Goal: Entertainment & Leisure: Browse casually

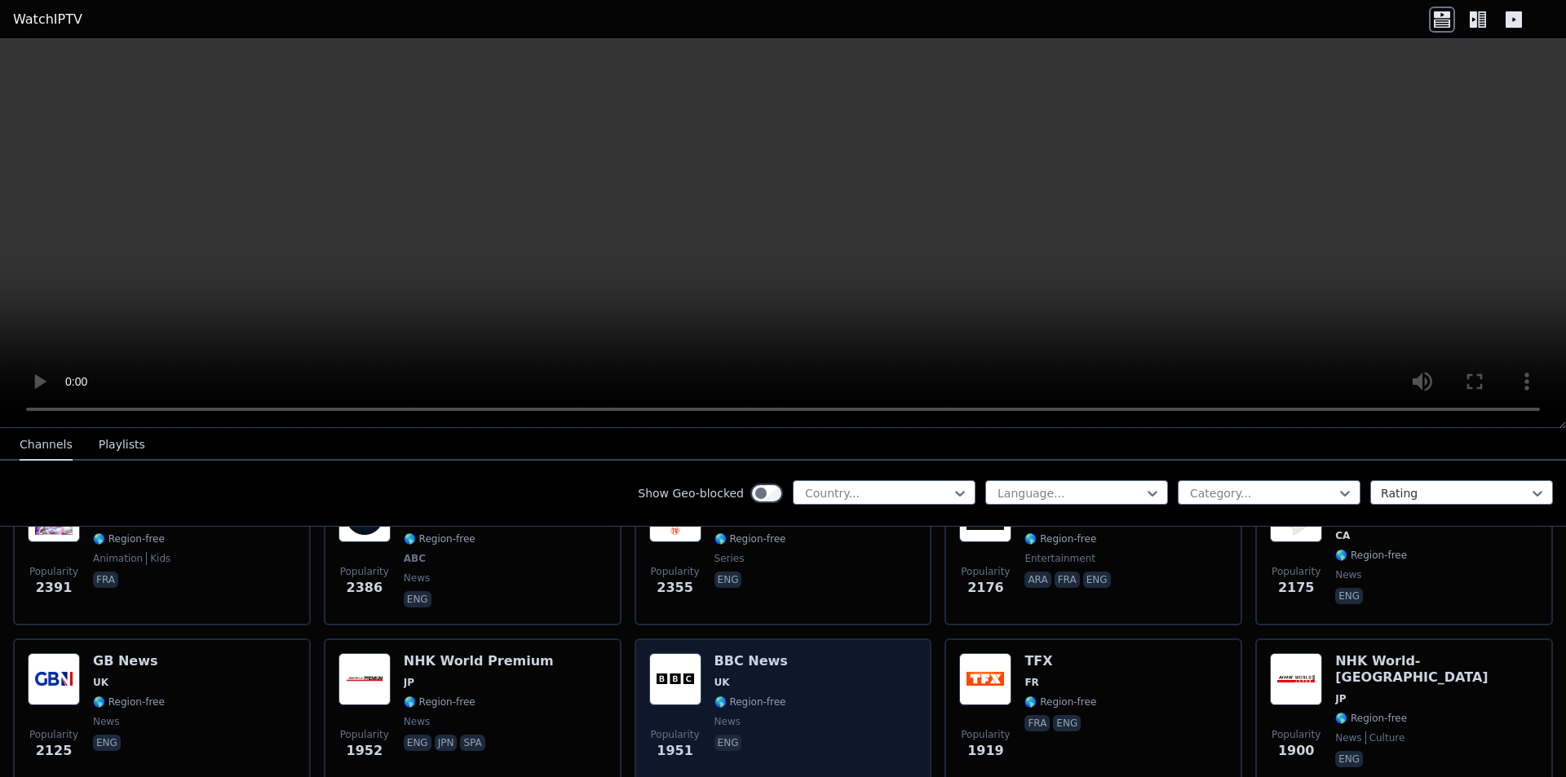
scroll to position [978, 0]
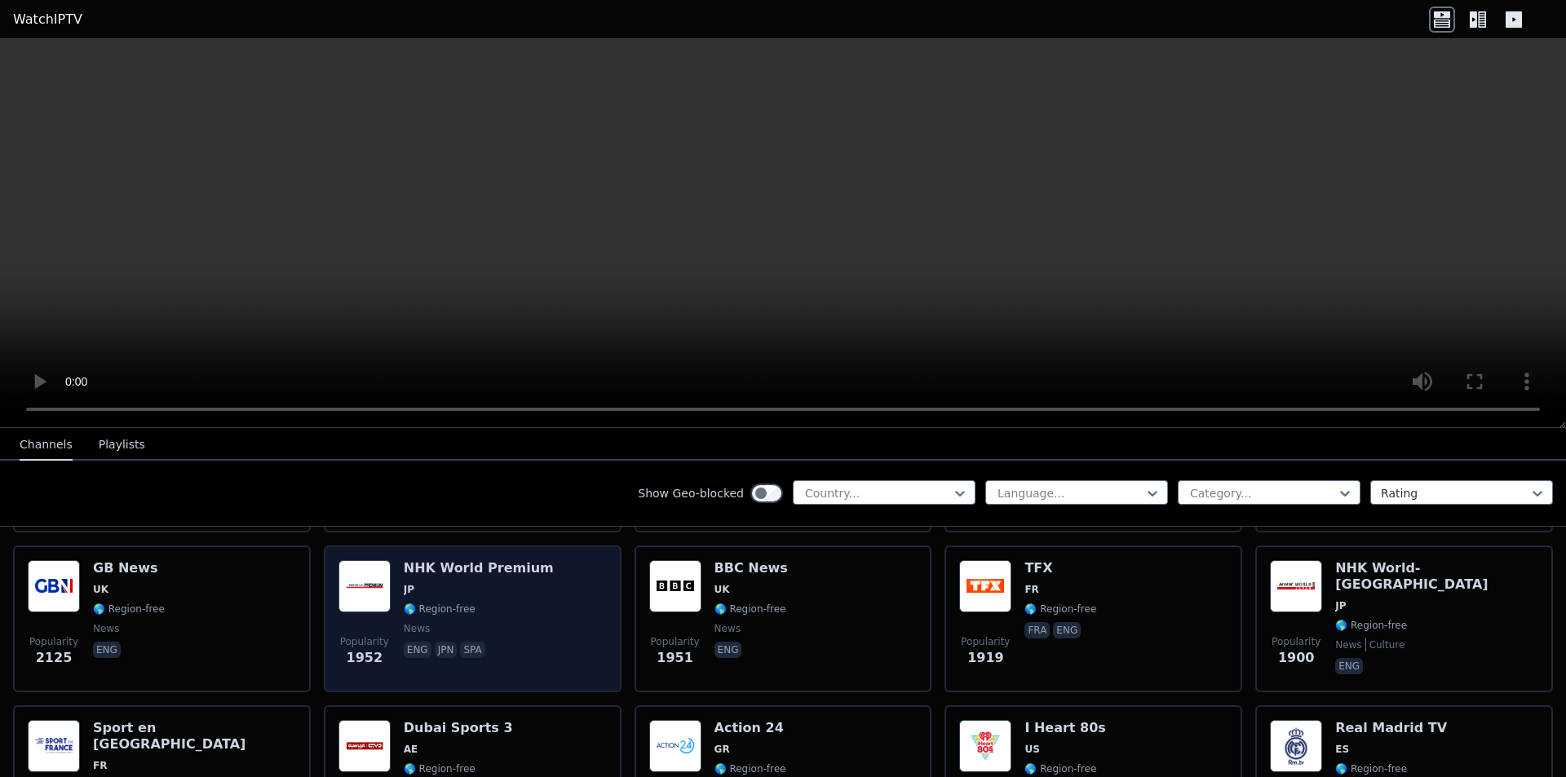
click at [421, 603] on span "🌎 Region-free" at bounding box center [440, 609] width 72 height 13
click at [359, 578] on img at bounding box center [364, 586] width 52 height 52
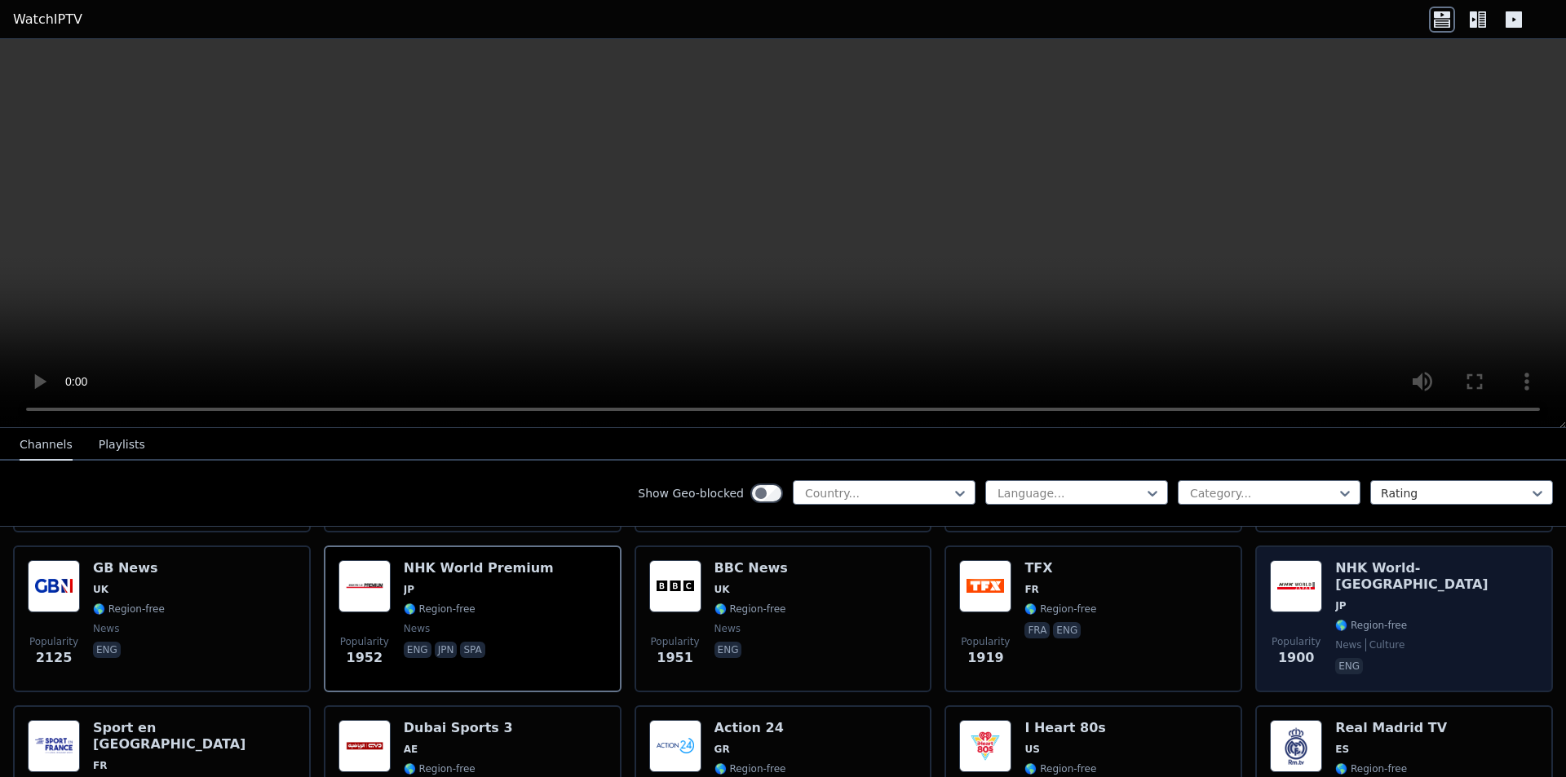
click at [1281, 560] on img at bounding box center [1296, 586] width 52 height 52
click at [1272, 566] on img at bounding box center [1296, 586] width 52 height 52
click at [1279, 580] on img at bounding box center [1296, 586] width 52 height 52
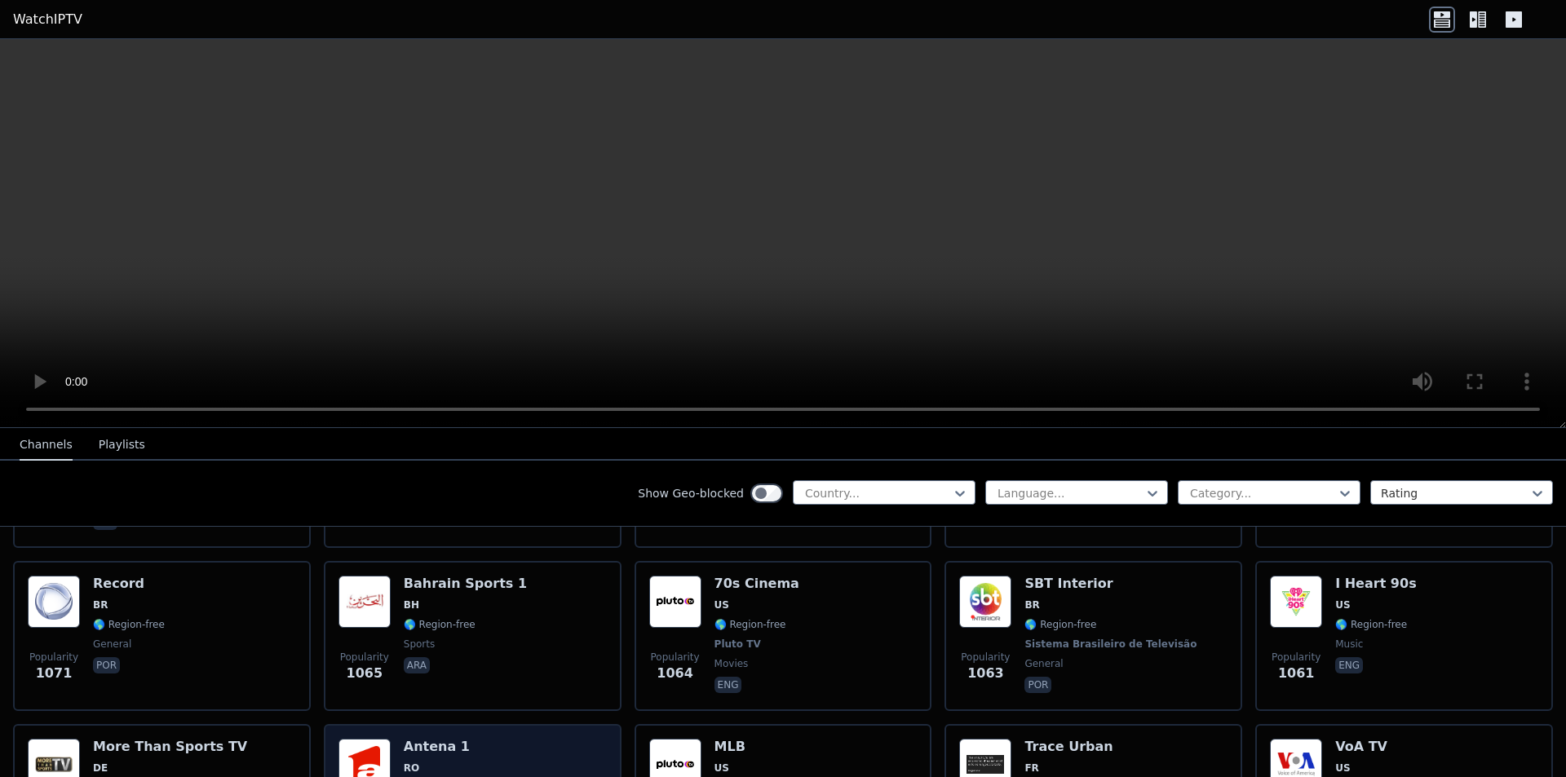
scroll to position [2446, 0]
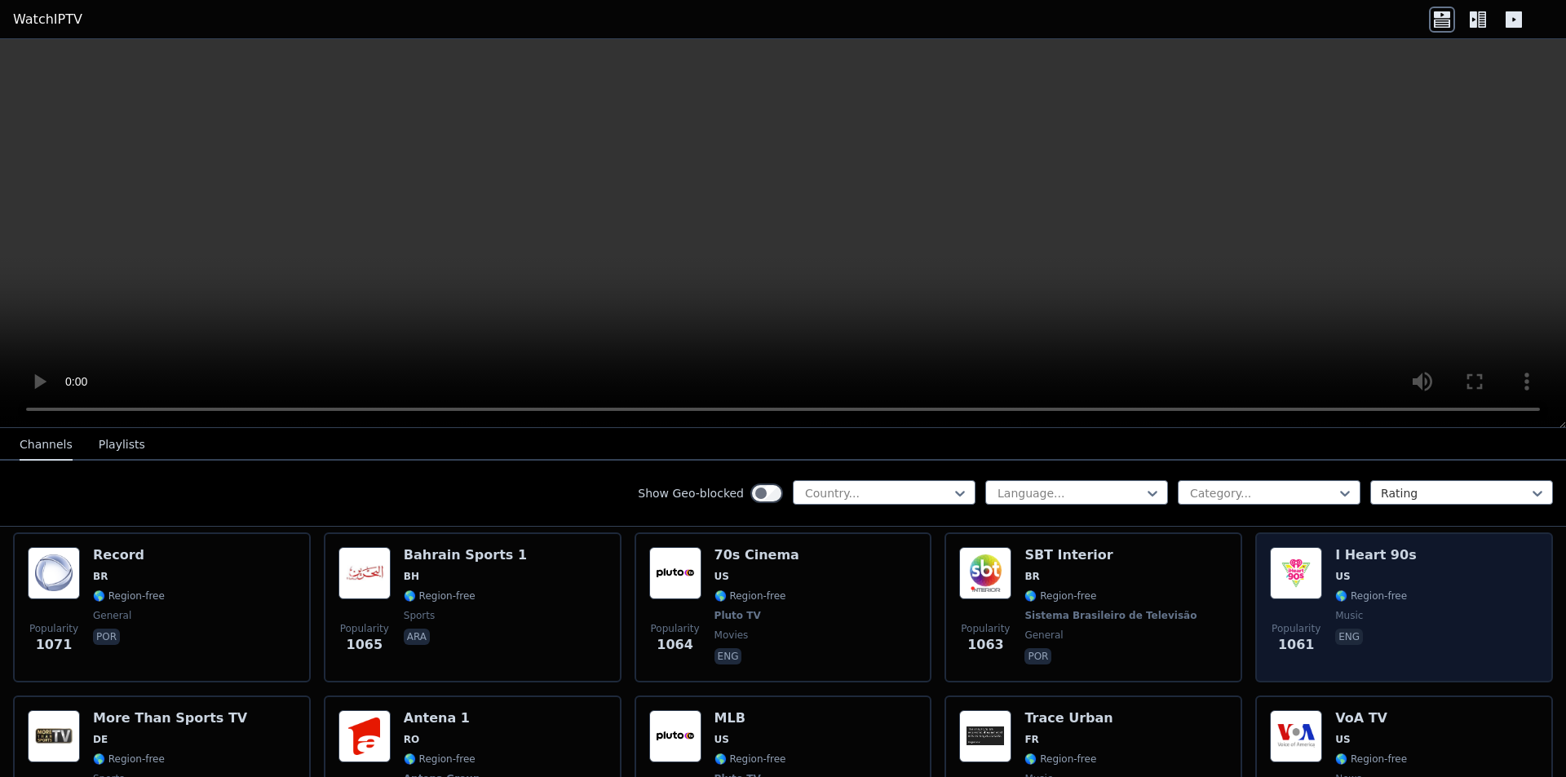
click at [1285, 555] on img at bounding box center [1296, 573] width 52 height 52
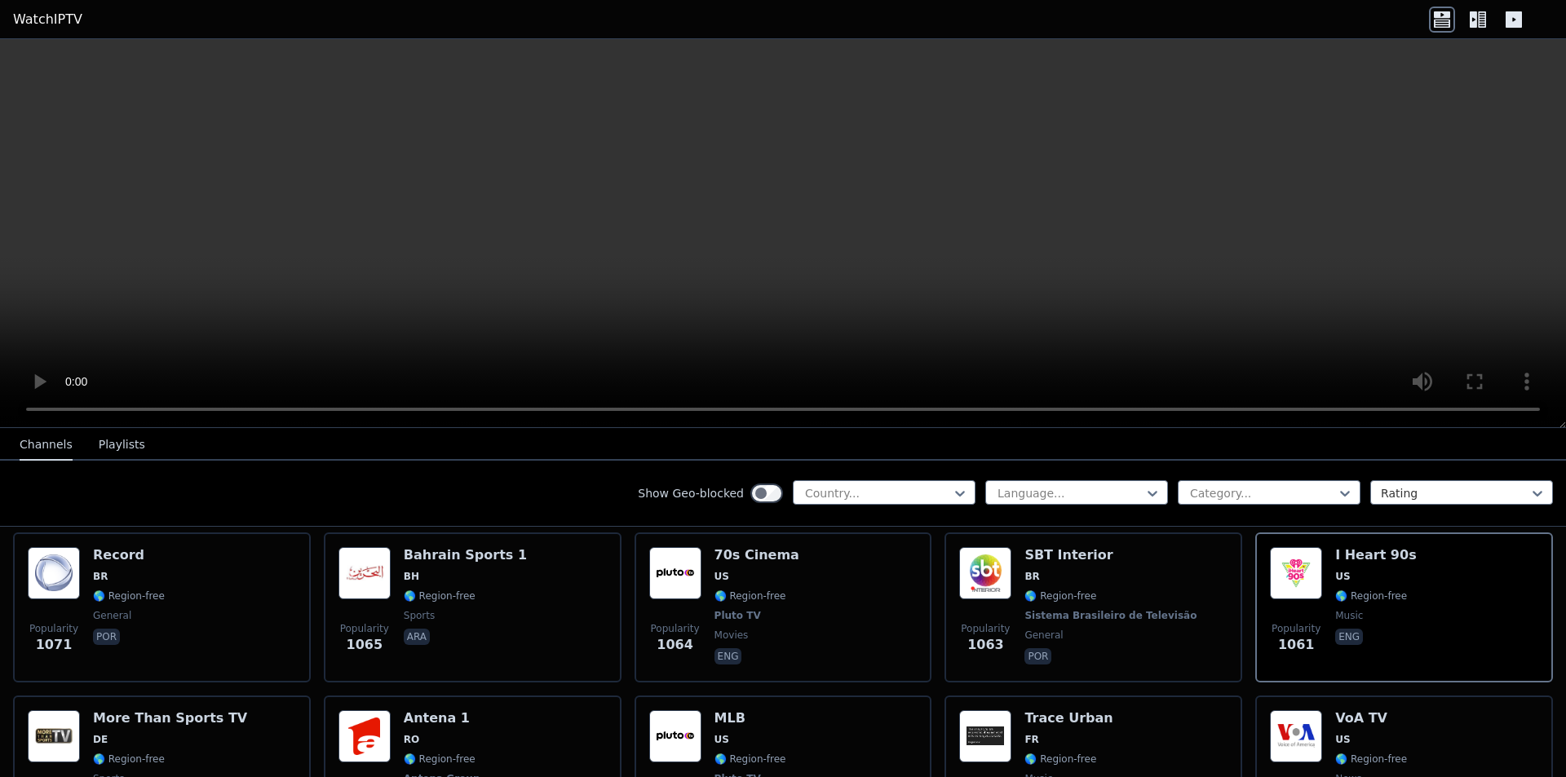
click at [1475, 24] on icon at bounding box center [1472, 19] width 7 height 16
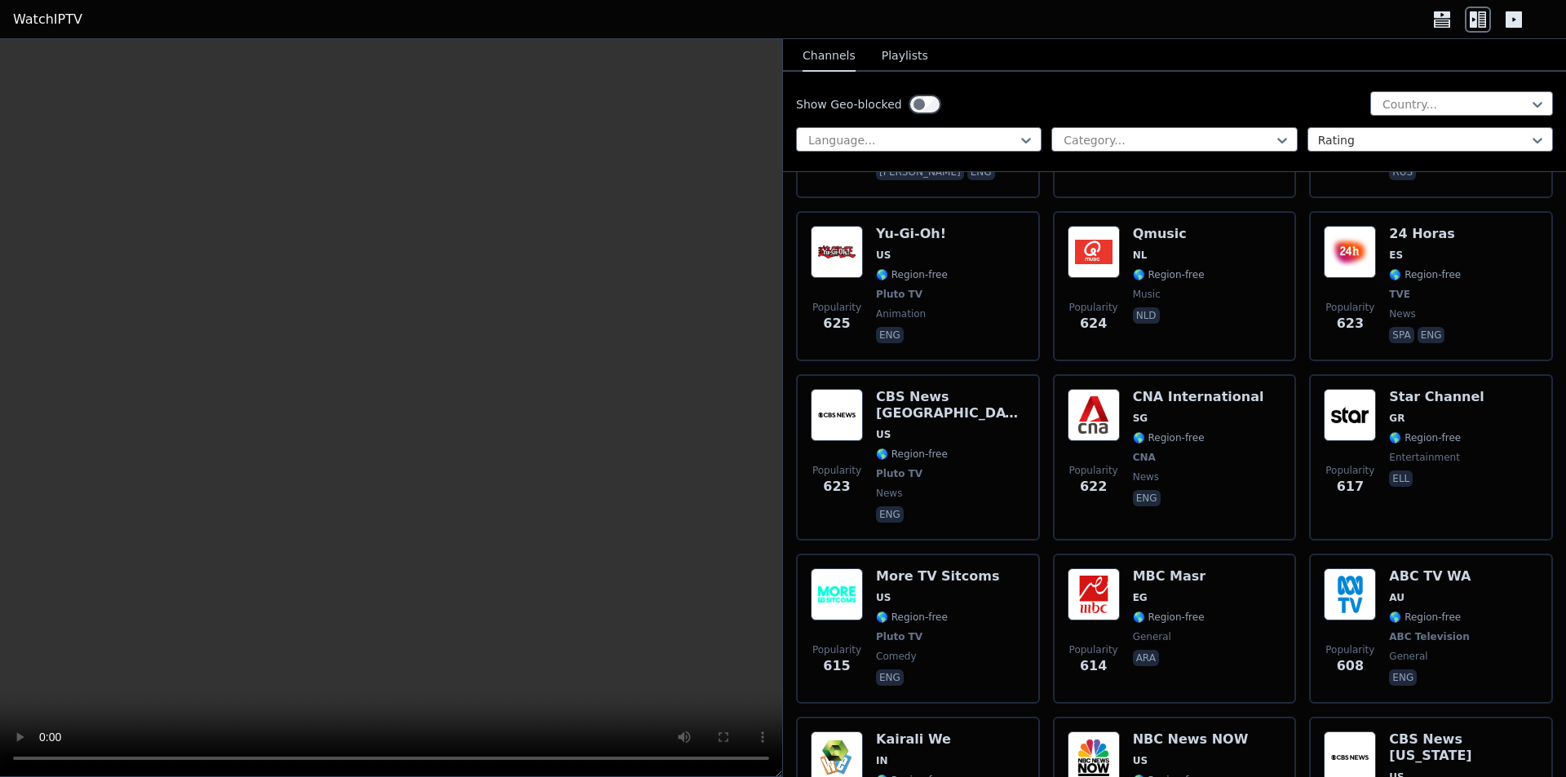
scroll to position [7909, 0]
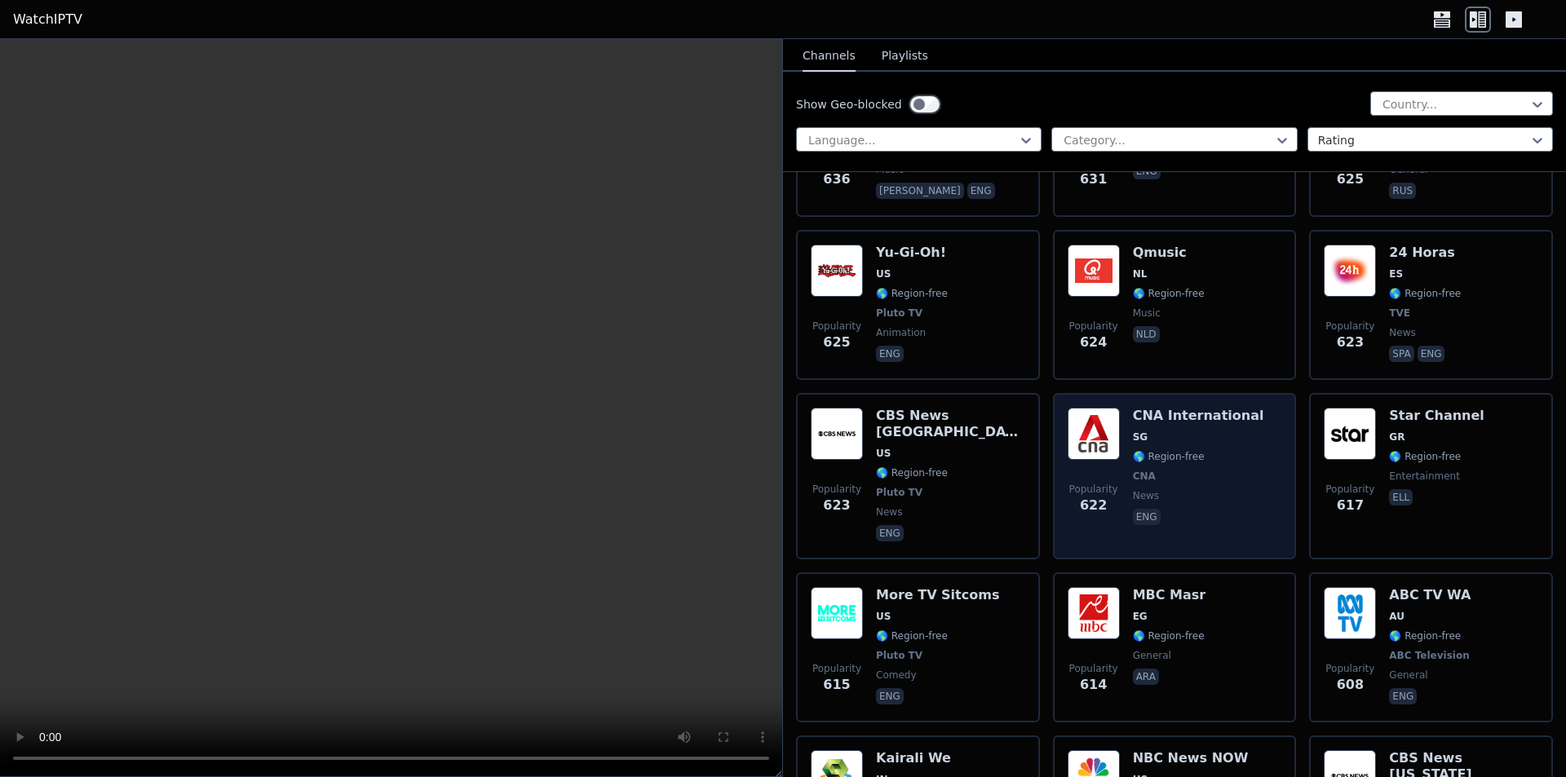
click at [1085, 408] on img at bounding box center [1093, 434] width 52 height 52
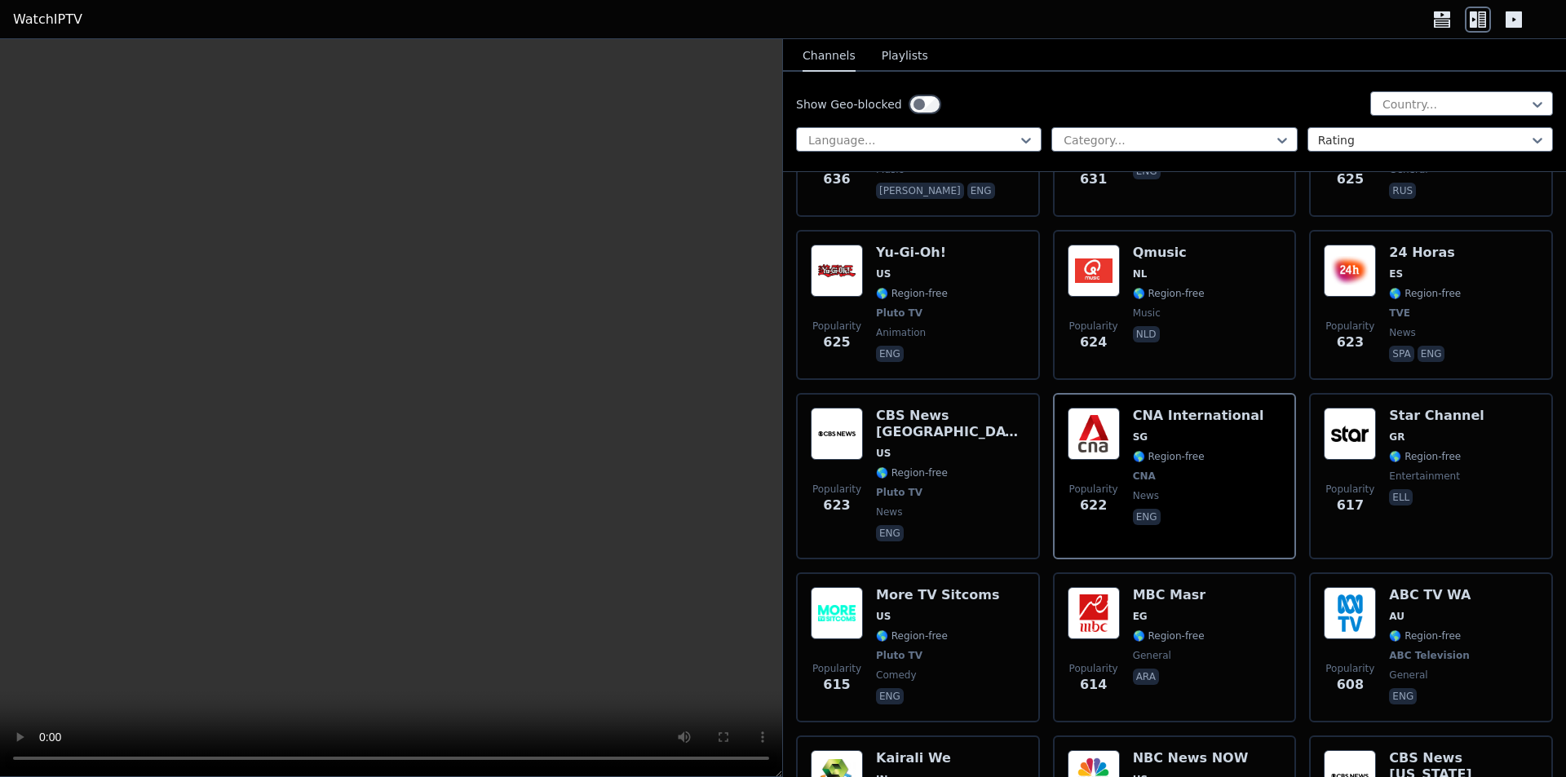
click at [1482, 55] on nav "Channels Playlists" at bounding box center [1174, 55] width 783 height 33
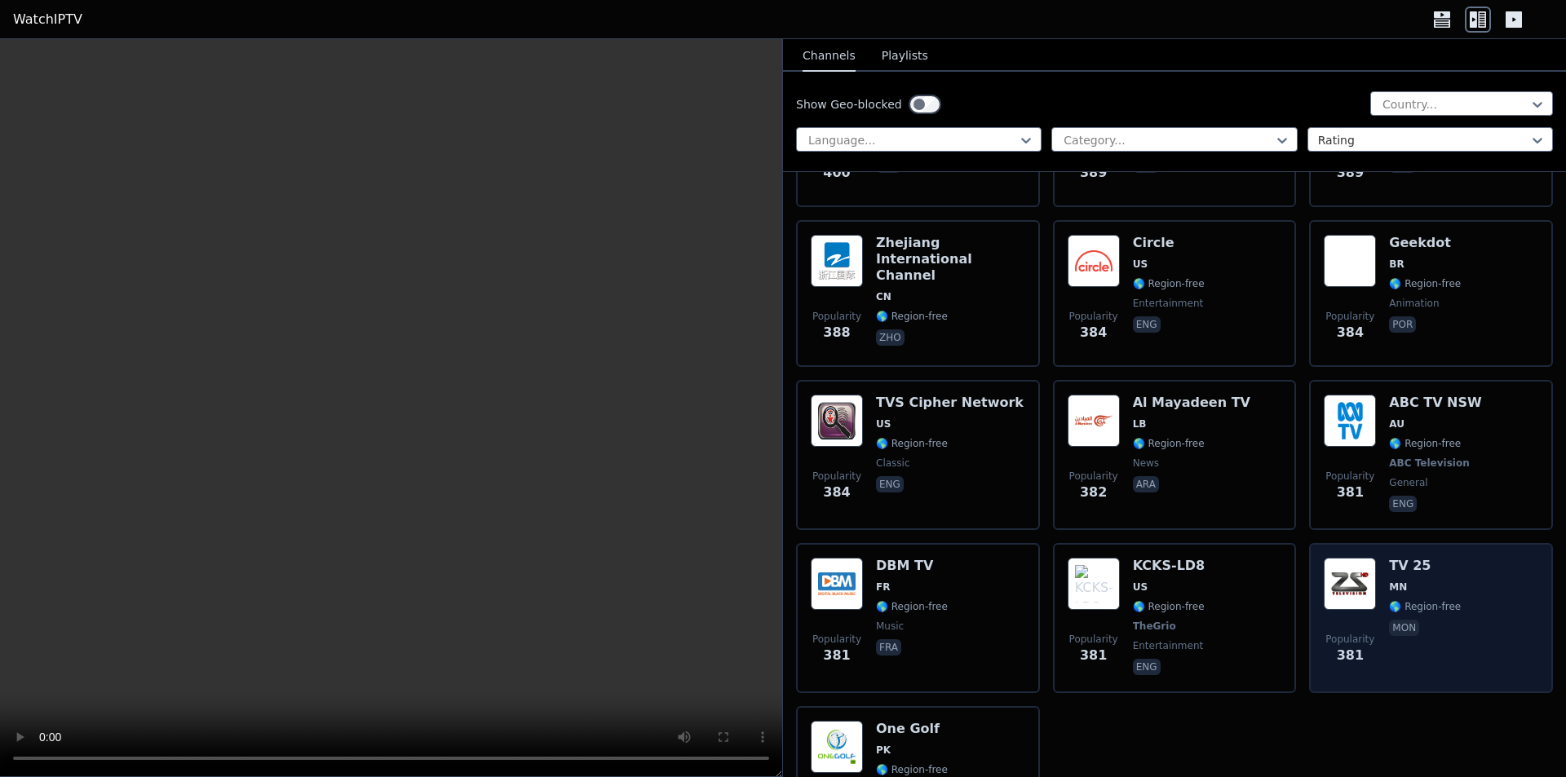
scroll to position [13250, 0]
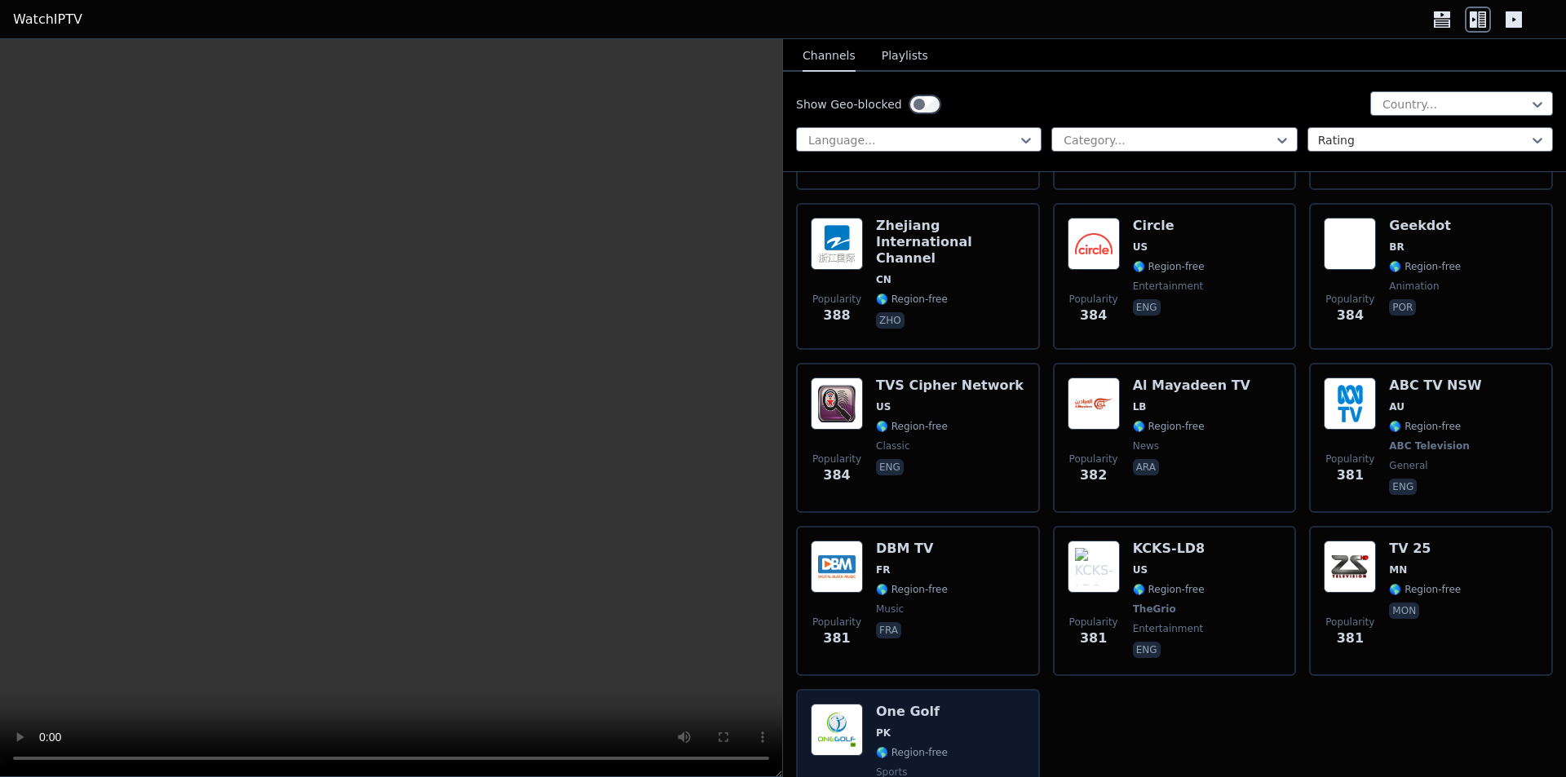
click at [839, 704] on img at bounding box center [837, 730] width 52 height 52
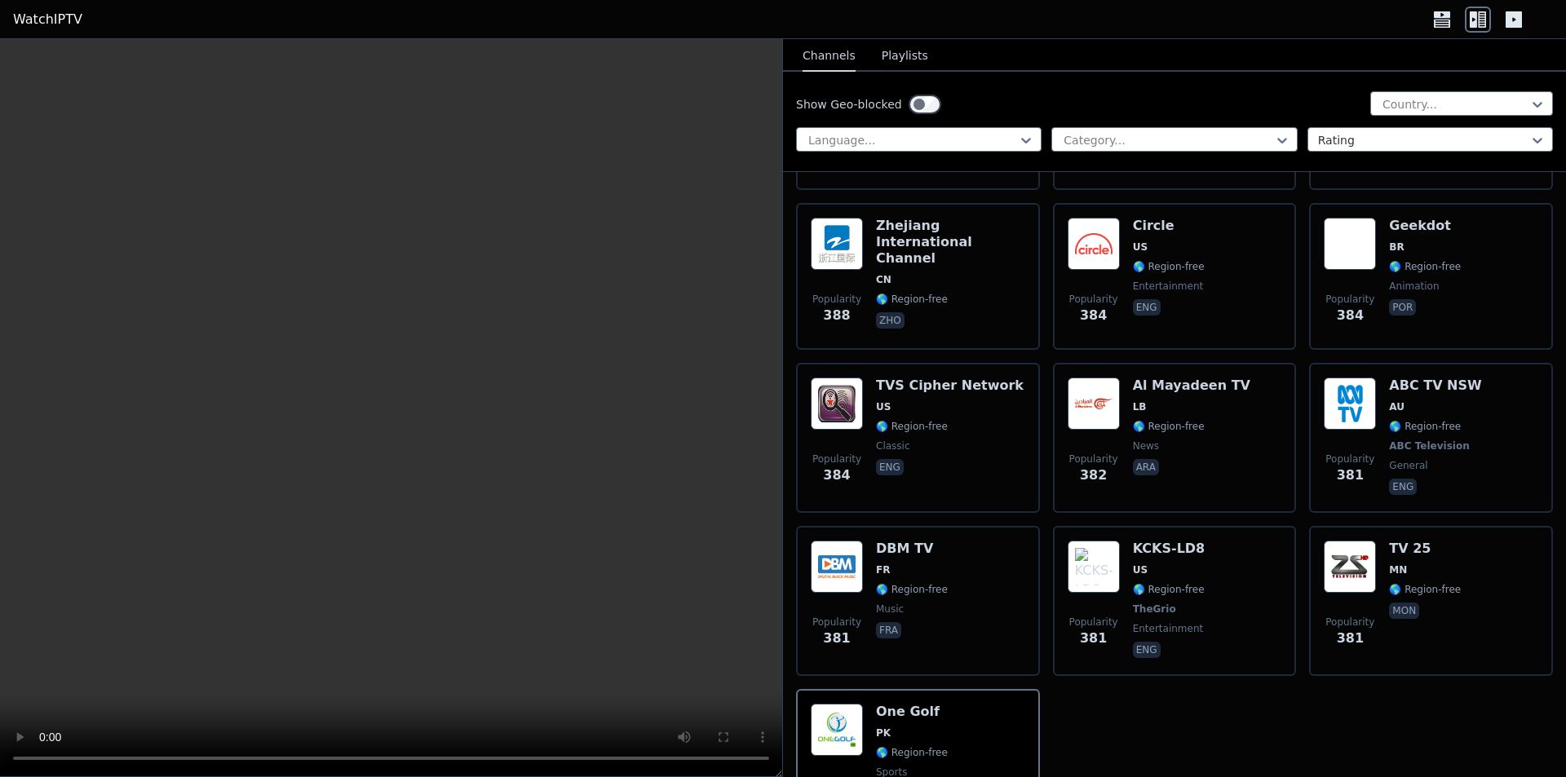
click at [881, 54] on button "Playlists" at bounding box center [904, 56] width 46 height 31
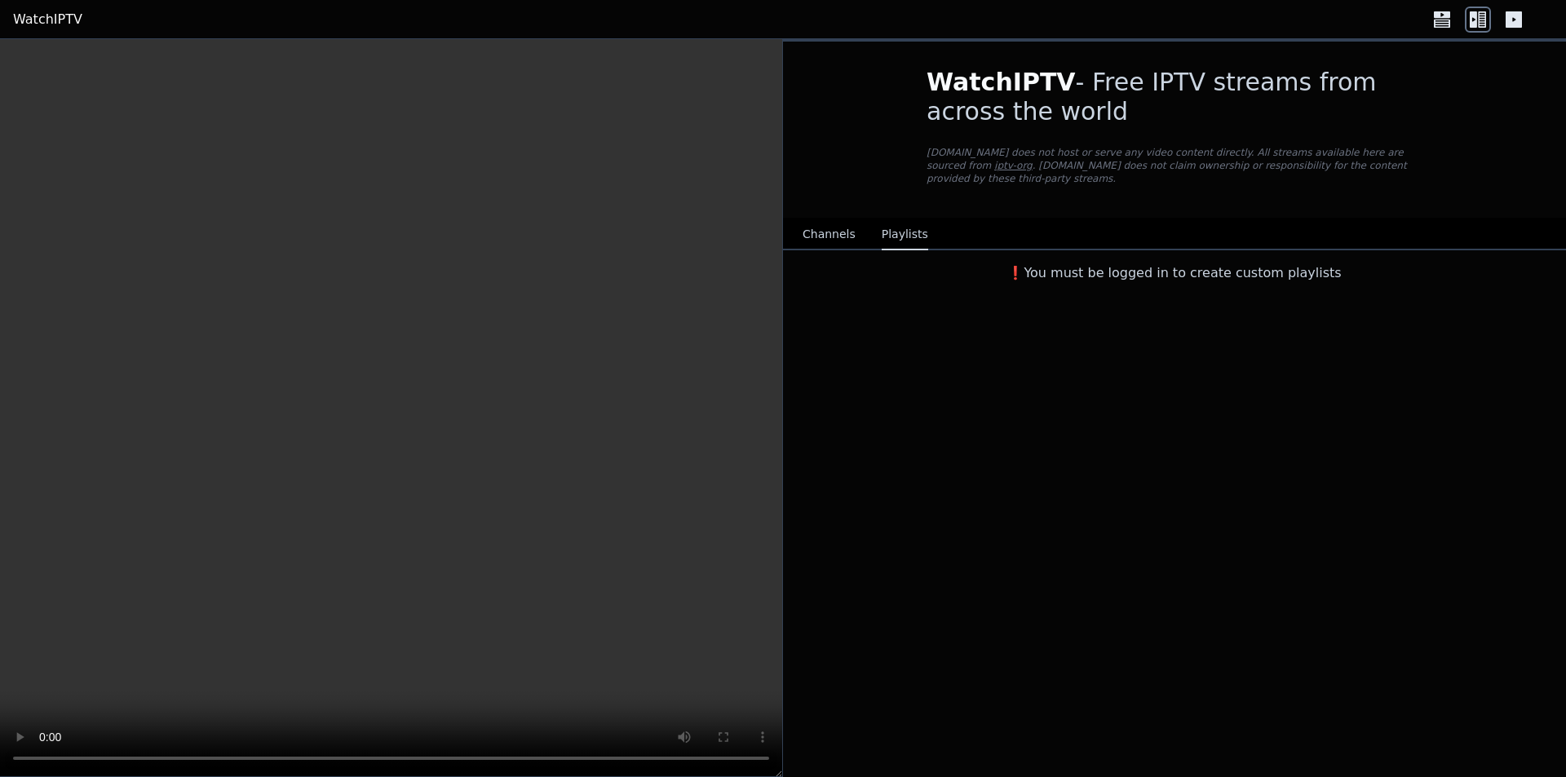
scroll to position [0, 0]
click at [807, 219] on button "Channels" at bounding box center [828, 234] width 53 height 31
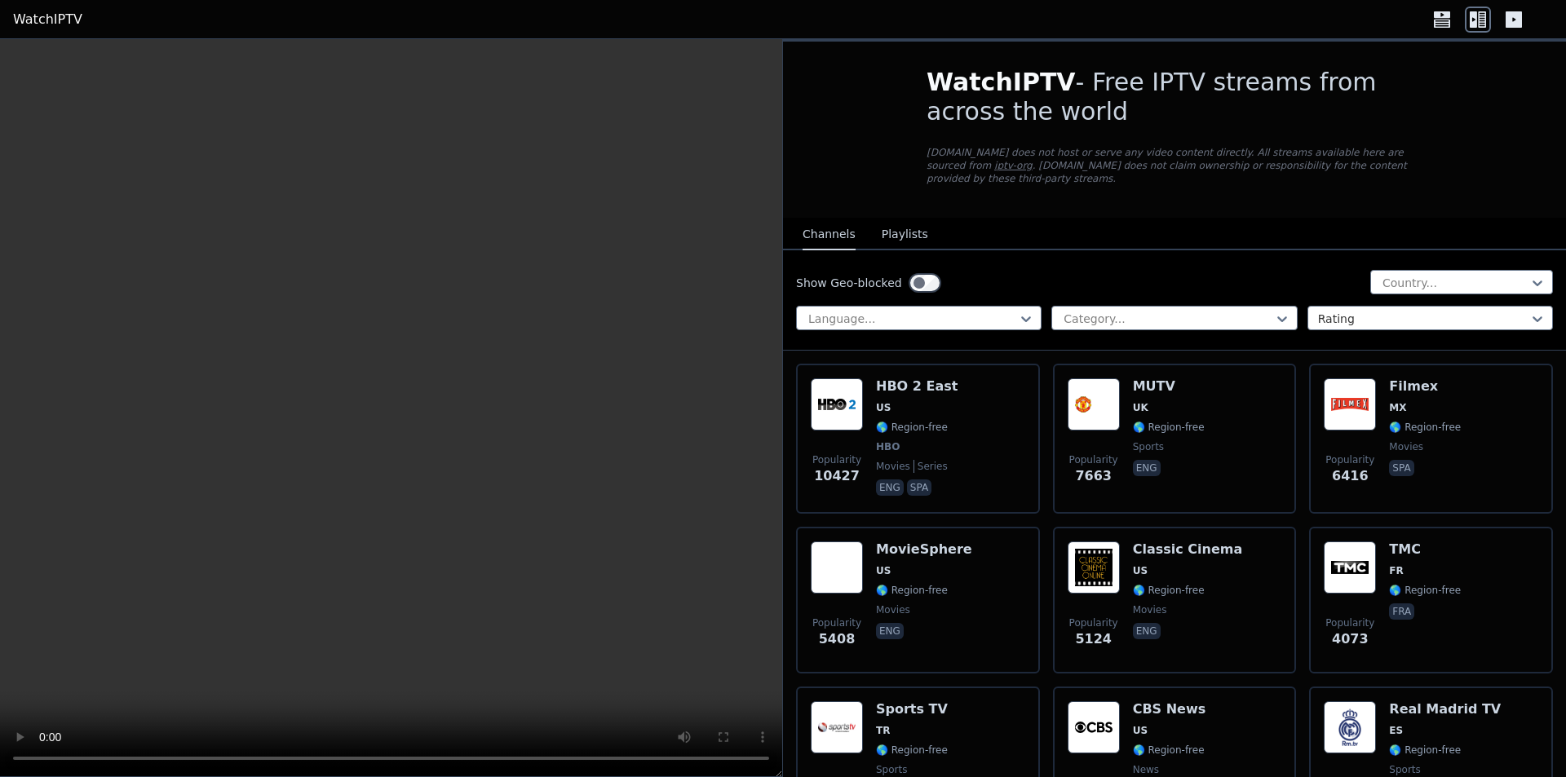
click at [1509, 17] on icon at bounding box center [1513, 19] width 16 height 16
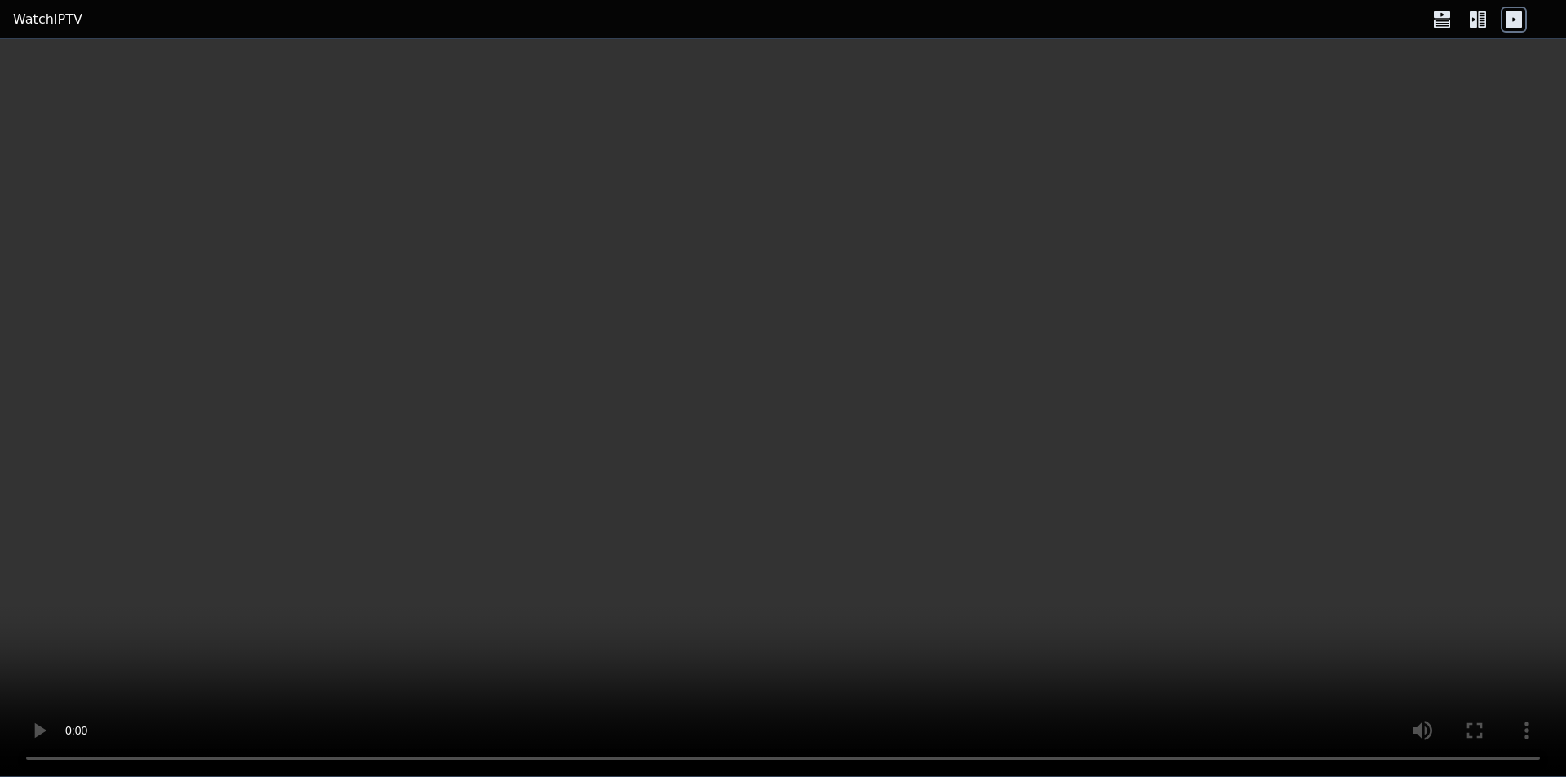
click at [1478, 20] on icon at bounding box center [1482, 19] width 8 height 16
